Goal: Task Accomplishment & Management: Manage account settings

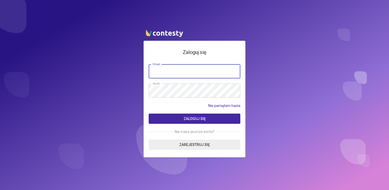
click at [198, 72] on input "email" at bounding box center [195, 71] width 92 height 14
type input "**********"
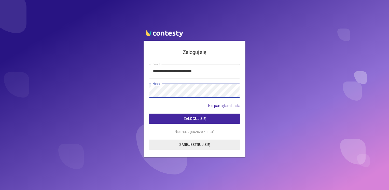
click at [149, 114] on button "Zaloguj się" at bounding box center [195, 119] width 92 height 10
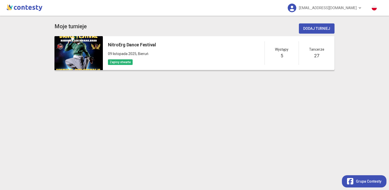
click at [91, 49] on div at bounding box center [79, 53] width 48 height 34
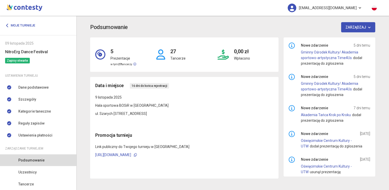
click at [358, 7] on link "nitroergfestiwal@mdk1.tychy.pl" at bounding box center [325, 8] width 84 height 16
click at [317, 24] on link "Wyloguj" at bounding box center [316, 23] width 51 height 10
